Goal: Transaction & Acquisition: Book appointment/travel/reservation

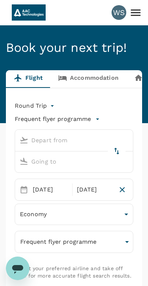
type input "Singapore Changi (SIN)"
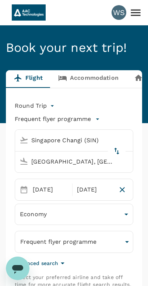
click at [137, 12] on icon at bounding box center [135, 12] width 13 height 13
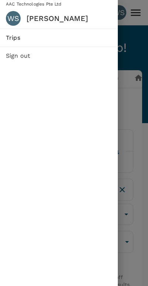
click at [136, 106] on div at bounding box center [74, 143] width 148 height 286
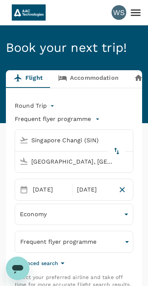
click at [103, 163] on input "[GEOGRAPHIC_DATA], [GEOGRAPHIC_DATA] (any)" at bounding box center [67, 161] width 101 height 11
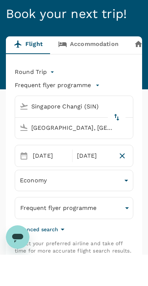
scroll to position [30, 0]
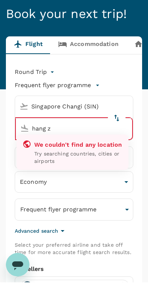
type input "hang zh"
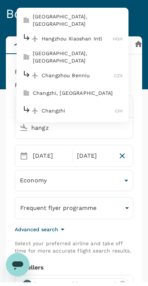
click at [101, 41] on p "Hangzhou Xiaoshan Intl" at bounding box center [77, 42] width 71 height 7
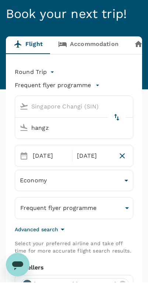
type input "Hangzhou Xiaoshan Intl (HGH)"
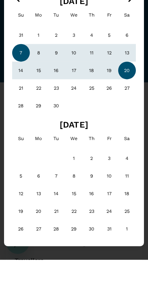
scroll to position [0, 0]
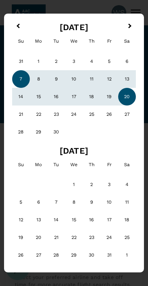
click at [23, 21] on button "Previous Month" at bounding box center [17, 27] width 12 height 12
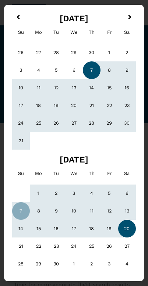
click at [19, 21] on button "Previous Month" at bounding box center [17, 18] width 12 height 12
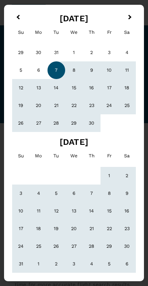
click at [19, 21] on button "Previous Month" at bounding box center [17, 18] width 12 height 12
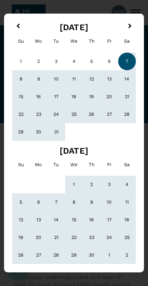
click at [25, 21] on div "[DATE] Su Mo Tu We Th Fr Sa" at bounding box center [74, 34] width 128 height 31
click at [24, 21] on div "[DATE] Su Mo Tu We Th Fr Sa" at bounding box center [74, 34] width 128 height 31
click at [18, 24] on span "Previous Month" at bounding box center [18, 26] width 0 height 8
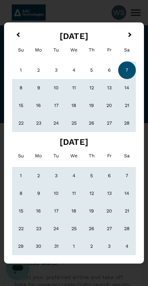
click at [17, 31] on button "Previous Month" at bounding box center [17, 35] width 12 height 12
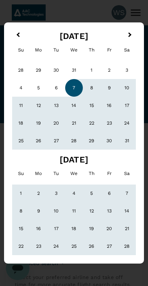
click at [12, 33] on button "Previous Month" at bounding box center [17, 35] width 12 height 12
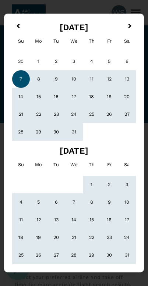
click at [16, 28] on button "Previous Month" at bounding box center [17, 27] width 12 height 12
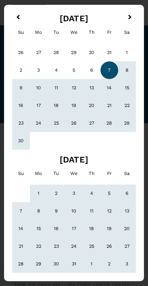
click at [41, 72] on div "3" at bounding box center [39, 70] width 18 height 18
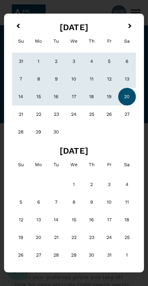
click at [18, 24] on span "Previous Month" at bounding box center [18, 26] width 0 height 8
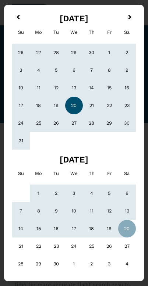
click at [18, 18] on span "Previous Month" at bounding box center [18, 17] width 0 height 8
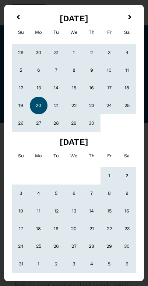
click at [18, 17] on span "Previous Month" at bounding box center [18, 17] width 0 height 8
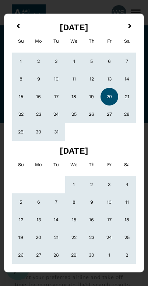
click at [21, 15] on div "[DATE] Previous Month Next Month [DATE] Su Mo Tu We Th Fr Sa 1 2 3 4 5 6 7 8 9 …" at bounding box center [74, 143] width 140 height 259
click at [21, 21] on button "Previous Month" at bounding box center [17, 27] width 12 height 12
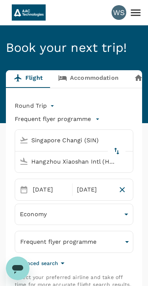
click at [97, 191] on div "[DATE]" at bounding box center [94, 189] width 41 height 15
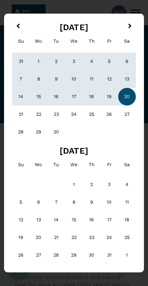
click at [18, 23] on button "Previous Month" at bounding box center [17, 27] width 12 height 12
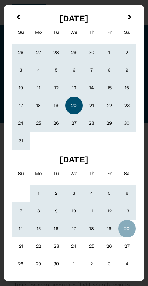
click at [17, 22] on button "Previous Month" at bounding box center [17, 18] width 12 height 12
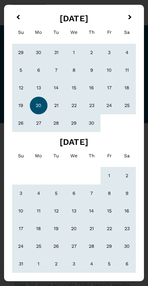
click at [14, 23] on button "Previous Month" at bounding box center [17, 18] width 12 height 12
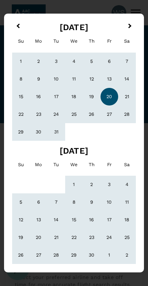
click at [23, 18] on div "[DATE] Previous Month Next Month [DATE] Su Mo Tu We Th Fr Sa 1 2 3 4 5 6 7 8 9 …" at bounding box center [74, 143] width 140 height 259
click at [19, 21] on button "Previous Month" at bounding box center [17, 27] width 12 height 12
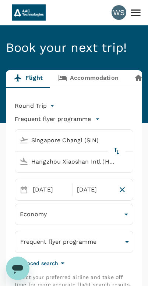
click at [100, 195] on div "[DATE]" at bounding box center [94, 189] width 41 height 15
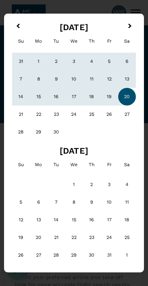
click at [20, 27] on button "Previous Month" at bounding box center [17, 27] width 12 height 12
click at [20, 32] on div "Su" at bounding box center [21, 41] width 18 height 18
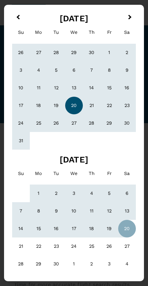
click at [21, 15] on button "Previous Month" at bounding box center [17, 18] width 12 height 12
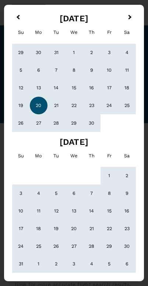
click at [21, 15] on button "Previous Month" at bounding box center [17, 18] width 12 height 12
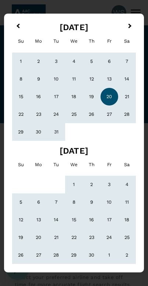
click at [21, 25] on button "Previous Month" at bounding box center [17, 27] width 12 height 12
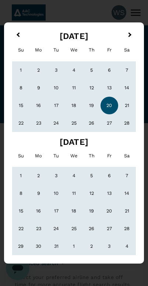
click at [22, 35] on button "Previous Month" at bounding box center [17, 35] width 12 height 12
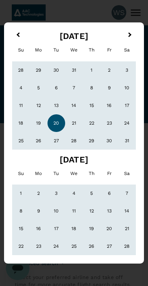
click at [18, 34] on span "Previous Month" at bounding box center [18, 35] width 0 height 8
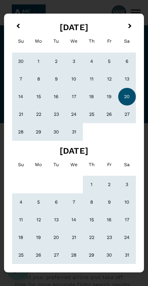
click at [19, 29] on button "Previous Month" at bounding box center [17, 27] width 12 height 12
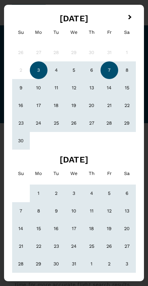
click at [114, 72] on div "7" at bounding box center [109, 70] width 18 height 18
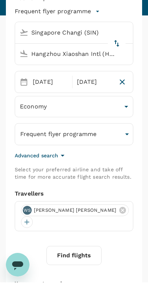
scroll to position [107, 0]
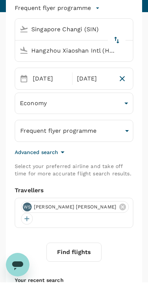
click at [119, 210] on icon at bounding box center [122, 210] width 7 height 7
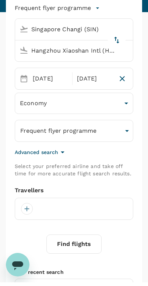
click at [26, 208] on div at bounding box center [27, 213] width 12 height 12
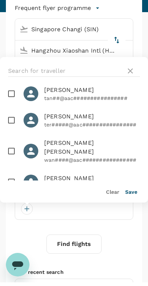
scroll to position [668, 0]
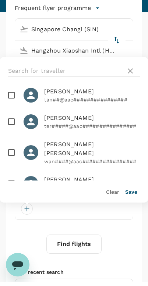
click at [15, 149] on input "checkbox" at bounding box center [11, 156] width 15 height 15
checkbox input "true"
click at [132, 195] on button "Save" at bounding box center [131, 196] width 12 height 6
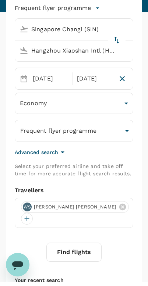
click at [86, 247] on button "Find flights" at bounding box center [73, 255] width 55 height 19
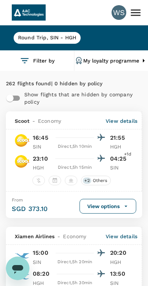
click at [42, 60] on button "Filter by" at bounding box center [37, 60] width 74 height 21
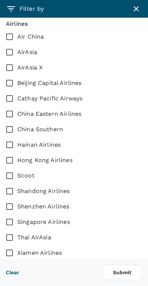
scroll to position [417, 0]
click at [11, 96] on input "Cathay Pacific Airways" at bounding box center [9, 98] width 15 height 15
checkbox input "true"
click at [11, 38] on input "Air China" at bounding box center [9, 36] width 15 height 15
checkbox input "true"
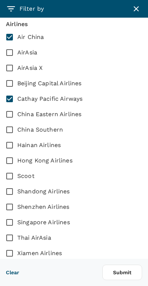
click at [12, 53] on input "AirAsia" at bounding box center [9, 52] width 15 height 15
checkbox input "true"
click at [14, 71] on input "AirAsia X" at bounding box center [9, 67] width 15 height 15
checkbox input "true"
click at [12, 89] on input "Beijing Capital Airlines" at bounding box center [9, 83] width 15 height 15
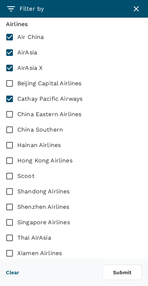
checkbox input "true"
click at [14, 121] on input "China Eastern Airlines" at bounding box center [9, 114] width 15 height 15
checkbox input "false"
click at [13, 146] on input "Hainan Airlines" at bounding box center [9, 145] width 15 height 15
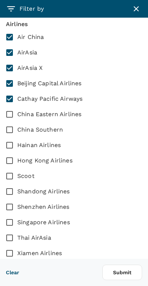
checkbox input "true"
click at [13, 129] on input "China Southern" at bounding box center [9, 129] width 15 height 15
checkbox input "true"
click at [14, 118] on input "China Eastern Airlines" at bounding box center [9, 114] width 15 height 15
checkbox input "true"
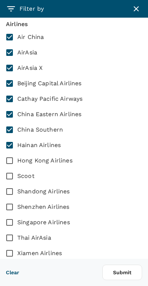
click at [14, 163] on input "Hong Kong Airlines" at bounding box center [9, 160] width 15 height 15
checkbox input "true"
click at [15, 180] on input "Scoot" at bounding box center [9, 175] width 15 height 15
checkbox input "true"
click at [17, 199] on input "Shandong Airlines" at bounding box center [9, 191] width 15 height 15
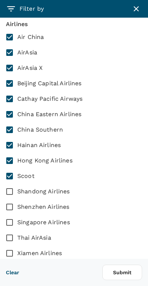
checkbox input "true"
click at [16, 212] on input "Shenzhen Airlines" at bounding box center [9, 206] width 15 height 15
checkbox input "true"
click at [20, 231] on label "Thai AirAsia" at bounding box center [69, 237] width 134 height 15
click at [17, 231] on input "Thai AirAsia" at bounding box center [9, 237] width 15 height 15
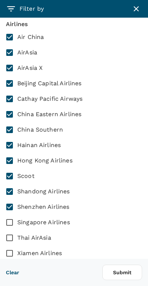
checkbox input "true"
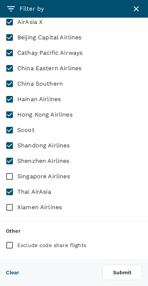
scroll to position [463, 0]
click at [17, 204] on input "Xiamen Airlines" at bounding box center [9, 207] width 15 height 15
checkbox input "true"
click at [15, 176] on input "Singapore Airlines" at bounding box center [9, 176] width 15 height 15
checkbox input "true"
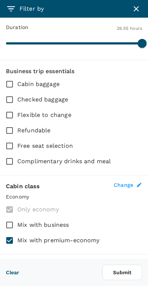
scroll to position [176, 0]
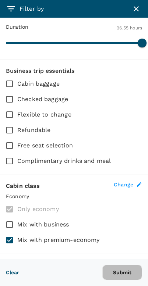
click at [129, 274] on button "Submit" at bounding box center [122, 272] width 40 height 15
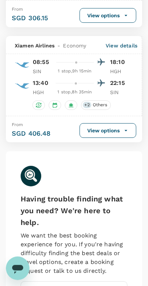
scroll to position [2315, 0]
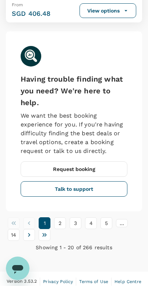
click at [64, 218] on button "2" at bounding box center [60, 223] width 12 height 12
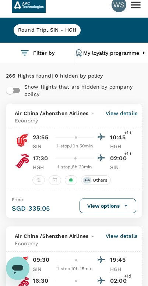
click at [31, 54] on button "Filter by" at bounding box center [37, 53] width 74 height 21
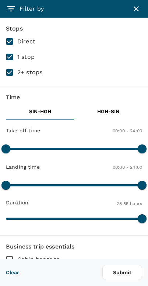
click at [16, 72] on input "2+ stops" at bounding box center [9, 72] width 15 height 15
checkbox input "false"
click at [128, 273] on button "Submit" at bounding box center [122, 272] width 40 height 15
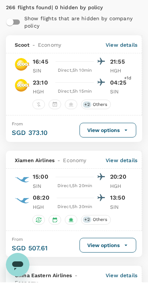
scroll to position [73, 0]
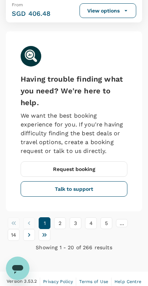
click at [61, 222] on button "2" at bounding box center [60, 223] width 12 height 12
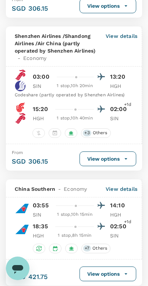
scroll to position [1339, 0]
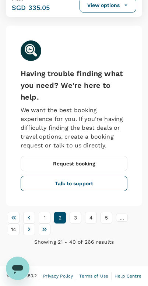
click at [78, 224] on button "3" at bounding box center [75, 218] width 12 height 12
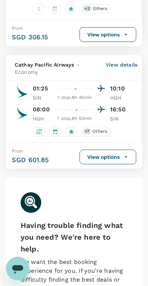
scroll to position [2402, 0]
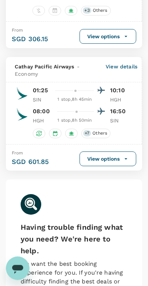
click at [133, 78] on p "View details" at bounding box center [122, 70] width 32 height 15
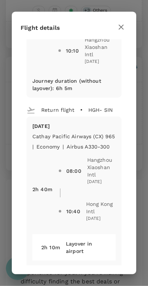
scroll to position [229, 0]
click at [6, 135] on div "Flight details Depart flight SIN - HGH [DATE] Cathay Pacific Airways (CX) 714 |…" at bounding box center [74, 143] width 148 height 286
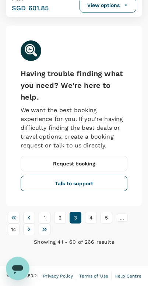
scroll to position [2564, 0]
click at [94, 224] on button "4" at bounding box center [91, 218] width 12 height 12
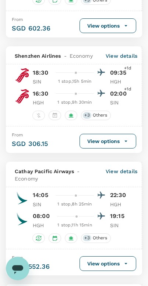
scroll to position [2206, 0]
